Goal: Information Seeking & Learning: Learn about a topic

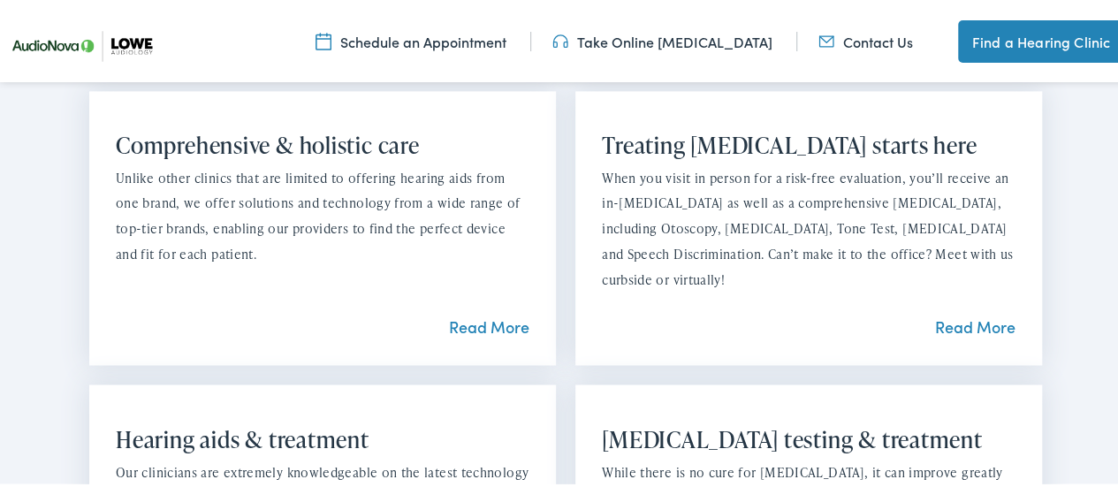
scroll to position [1292, 0]
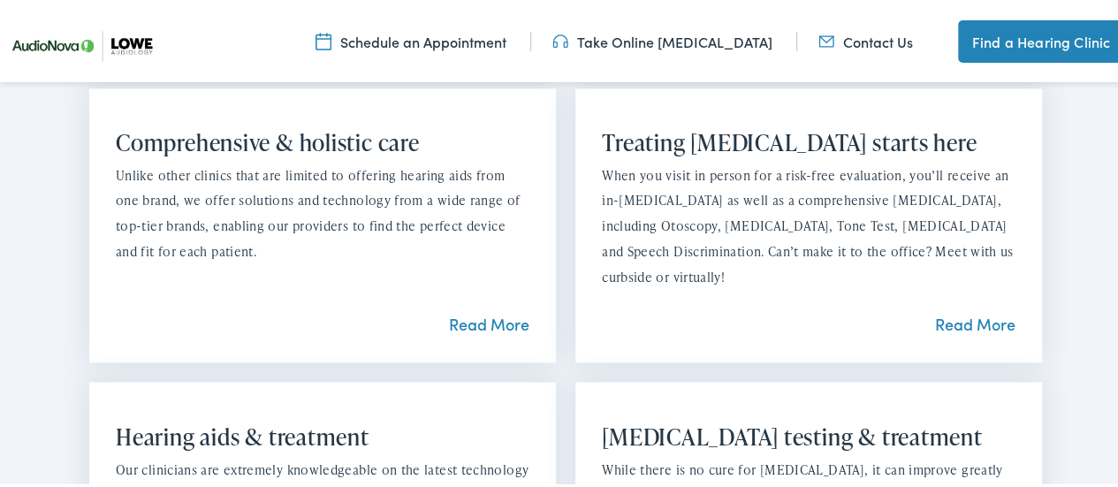
drag, startPoint x: 619, startPoint y: 274, endPoint x: 1093, endPoint y: 259, distance: 474.9
click at [1093, 259] on section "What we offer Comprehensive & holistic care Unlike other clinics that are limit…" at bounding box center [565, 473] width 1131 height 1071
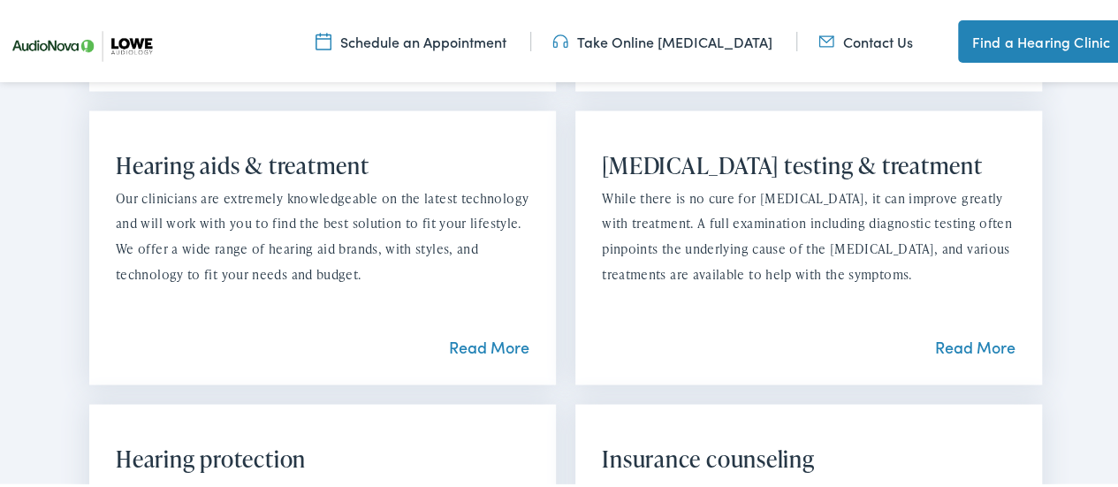
scroll to position [1563, 0]
click at [511, 345] on link "Read More" at bounding box center [489, 344] width 80 height 22
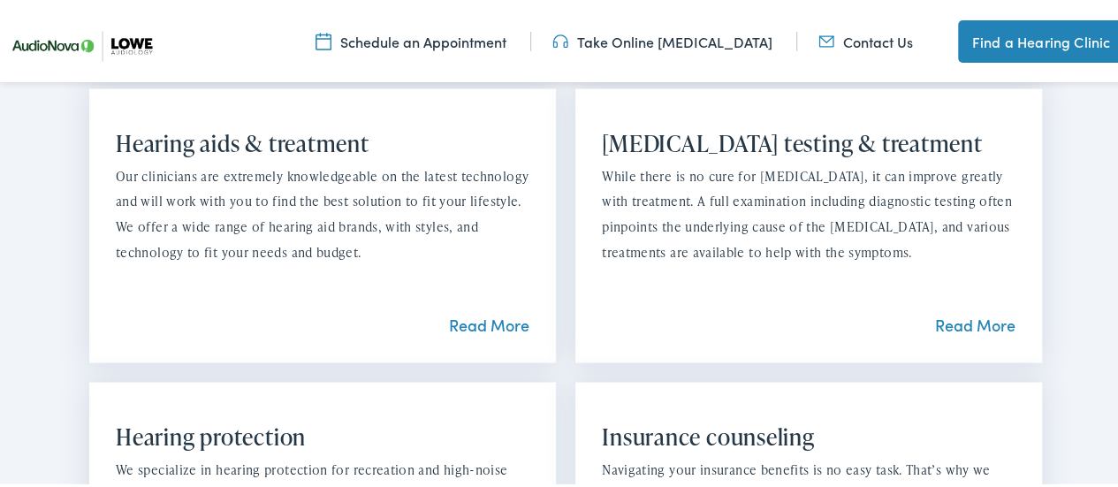
scroll to position [1473, 0]
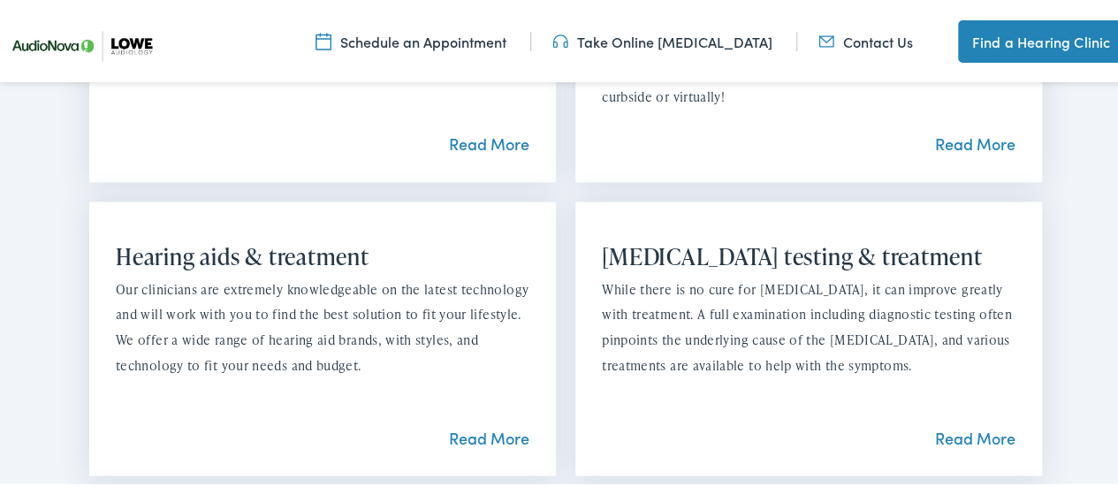
click at [483, 434] on link "Read More" at bounding box center [489, 434] width 80 height 22
